Goal: Information Seeking & Learning: Learn about a topic

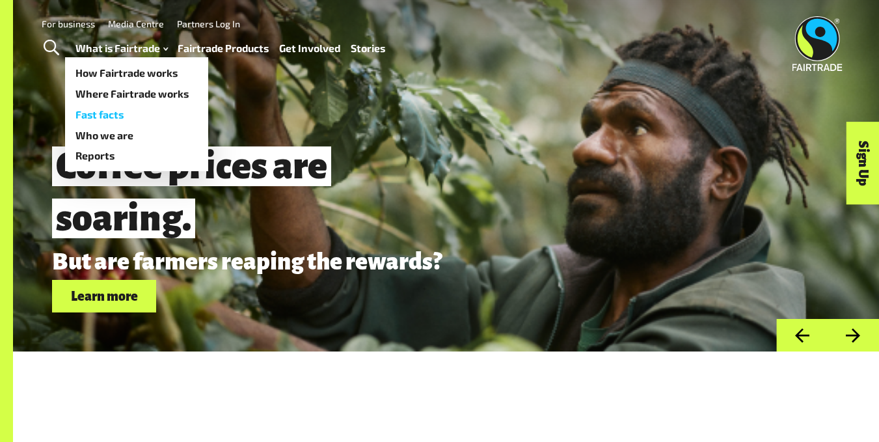
click at [132, 117] on link "Fast facts" at bounding box center [136, 114] width 143 height 21
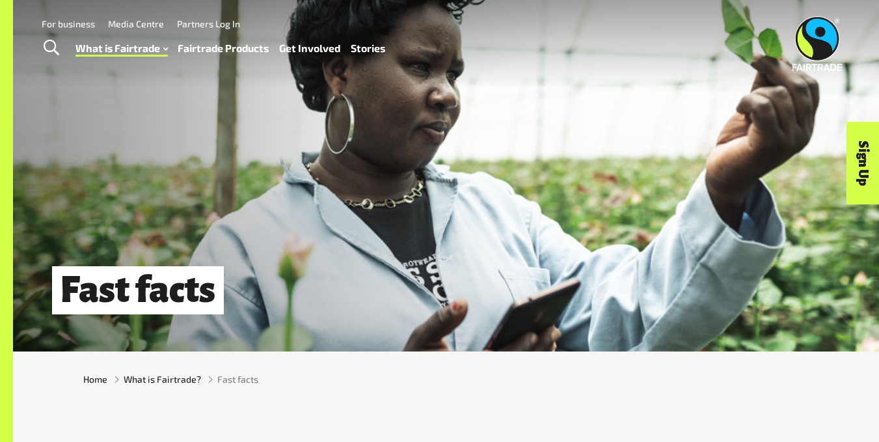
drag, startPoint x: 418, startPoint y: 200, endPoint x: 289, endPoint y: 341, distance: 190.7
click at [289, 341] on div "Fast facts" at bounding box center [446, 176] width 866 height 352
drag, startPoint x: 410, startPoint y: 247, endPoint x: 318, endPoint y: 163, distance: 124.8
click at [318, 163] on div "Fast facts" at bounding box center [446, 176] width 866 height 352
drag, startPoint x: 318, startPoint y: 163, endPoint x: 447, endPoint y: 238, distance: 149.4
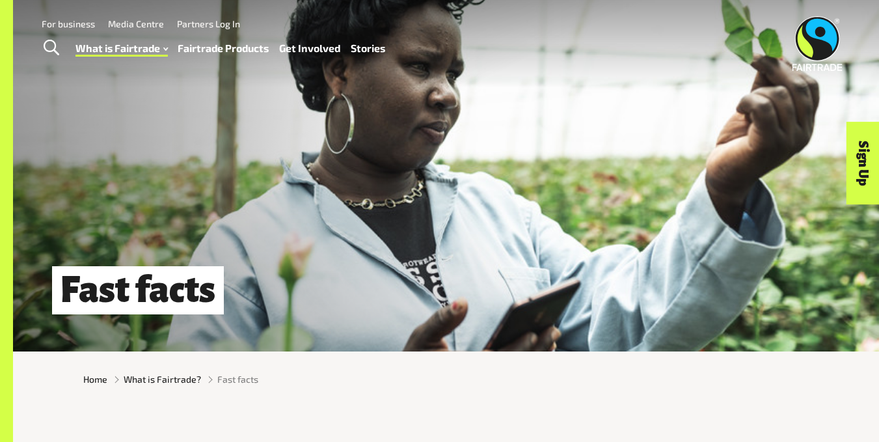
click at [447, 238] on div "Fast facts" at bounding box center [446, 176] width 866 height 352
click at [127, 22] on link "Media Centre" at bounding box center [136, 23] width 56 height 11
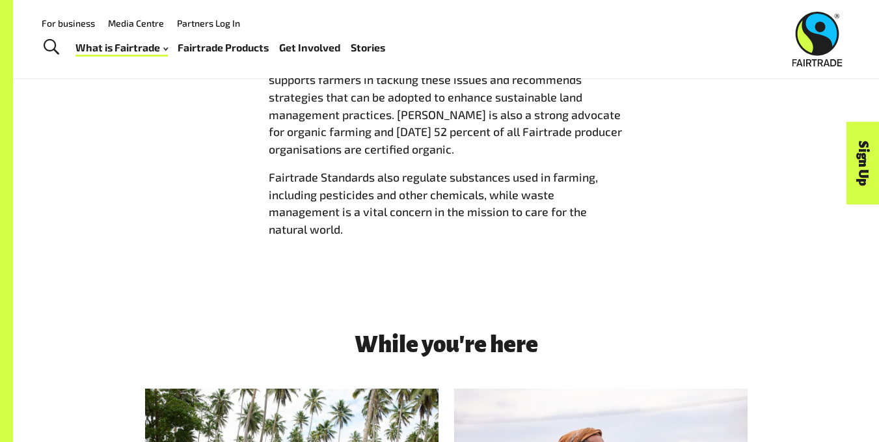
scroll to position [1595, 0]
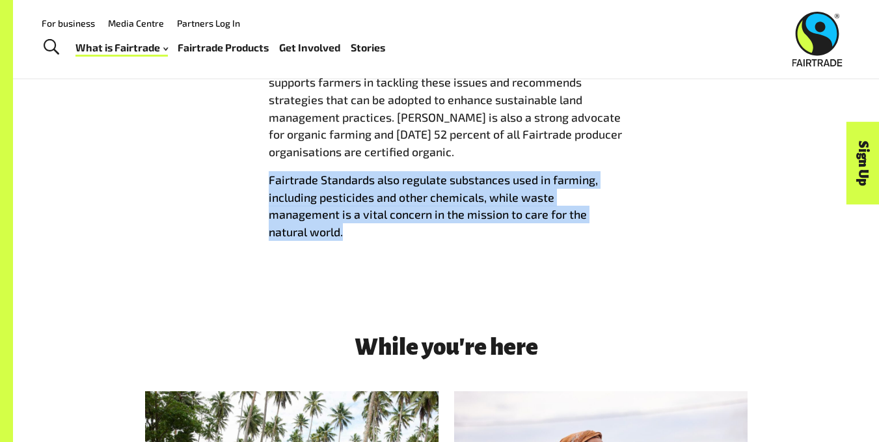
drag, startPoint x: 270, startPoint y: 185, endPoint x: 358, endPoint y: 237, distance: 102.1
click at [358, 237] on p "Fairtrade Standards also regulate substances used in farming, including pestici…" at bounding box center [446, 206] width 355 height 70
click at [309, 191] on span "Fairtrade Standards also regulate substances used in farming, including pestici…" at bounding box center [433, 205] width 329 height 66
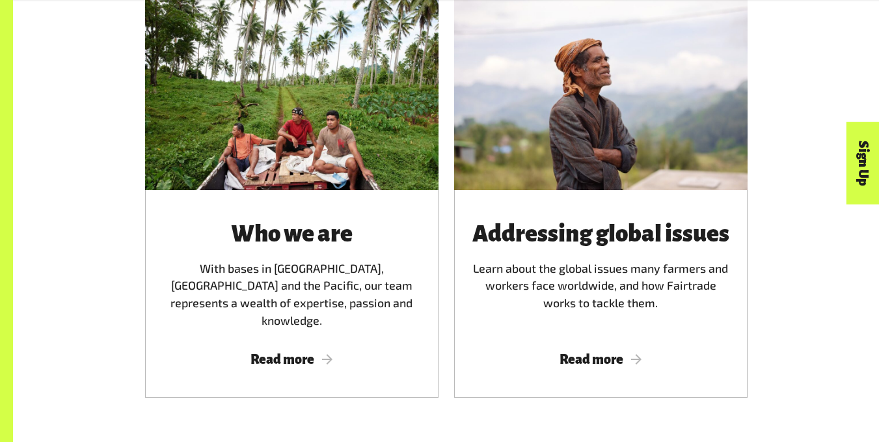
scroll to position [1988, 0]
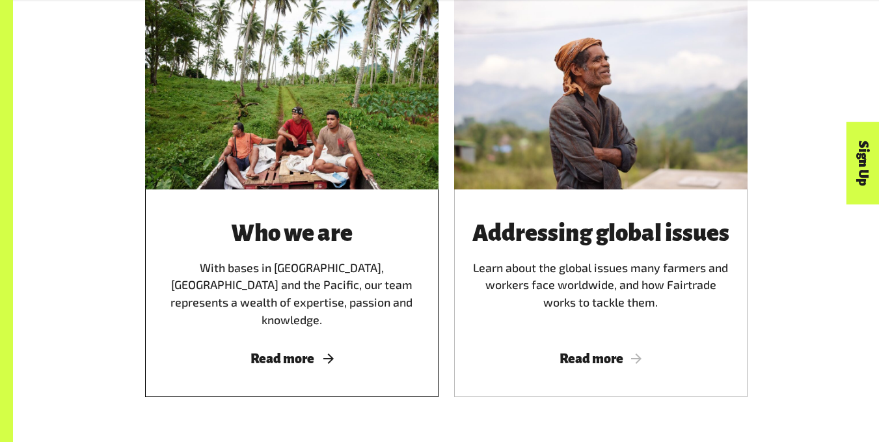
click at [359, 314] on div "Who we are With bases in Australia, New Zealand and the Pacific, our team repre…" at bounding box center [292, 274] width 262 height 107
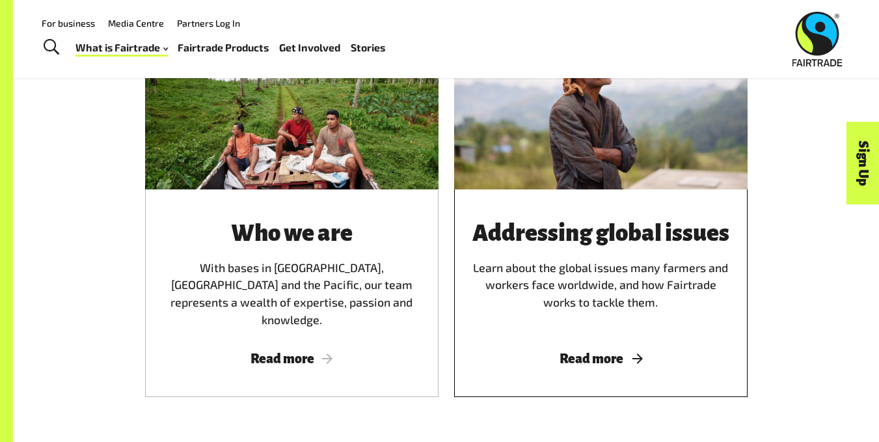
click at [518, 246] on h3 "Addressing global issues" at bounding box center [601, 233] width 262 height 25
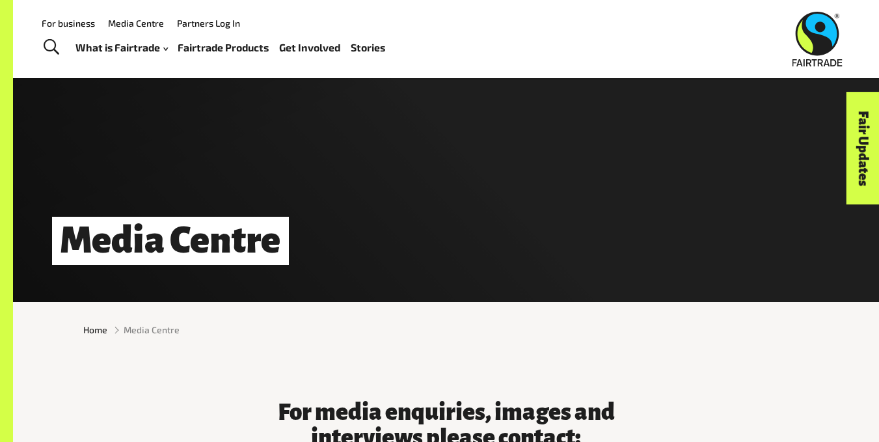
scroll to position [26, 0]
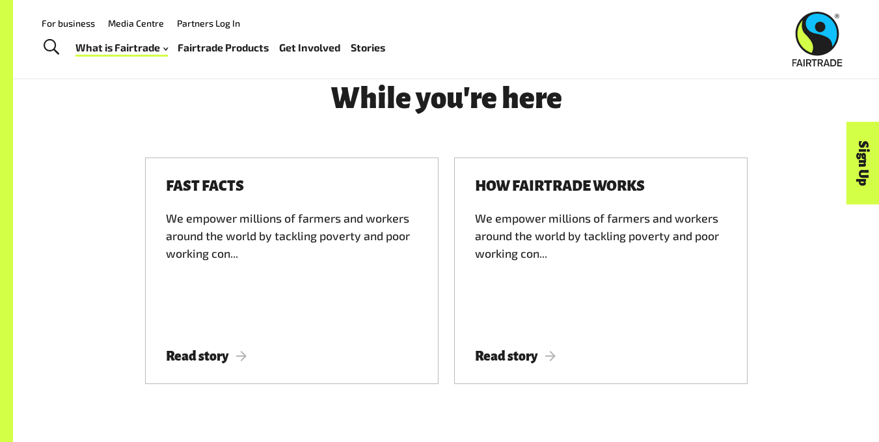
scroll to position [3887, 0]
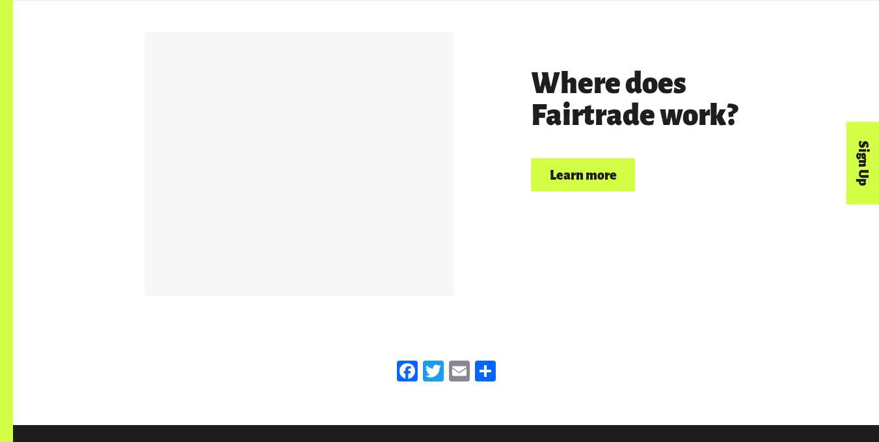
scroll to position [2893, 0]
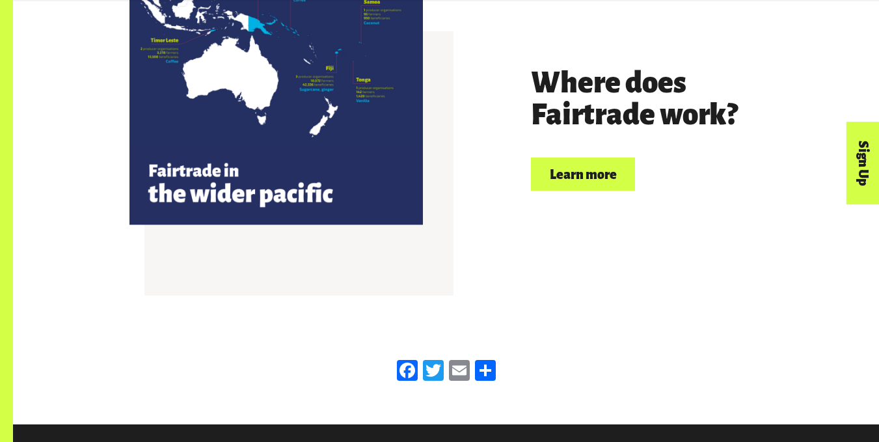
click at [564, 168] on link "Learn more" at bounding box center [583, 174] width 104 height 33
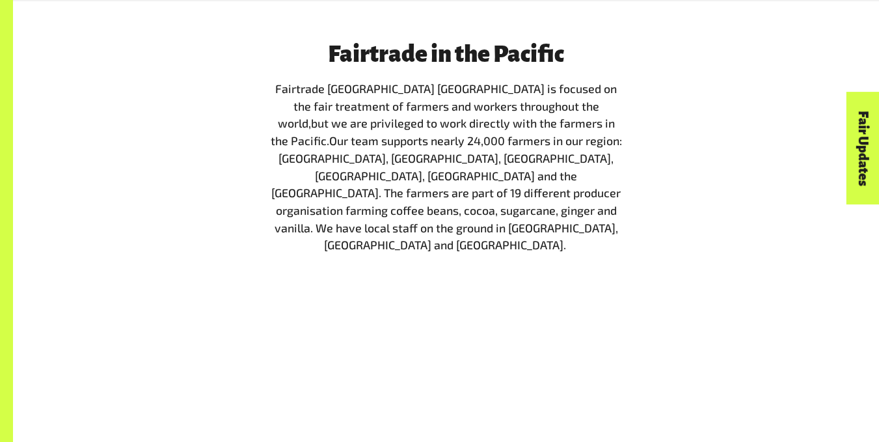
scroll to position [1472, 0]
